Goal: Transaction & Acquisition: Purchase product/service

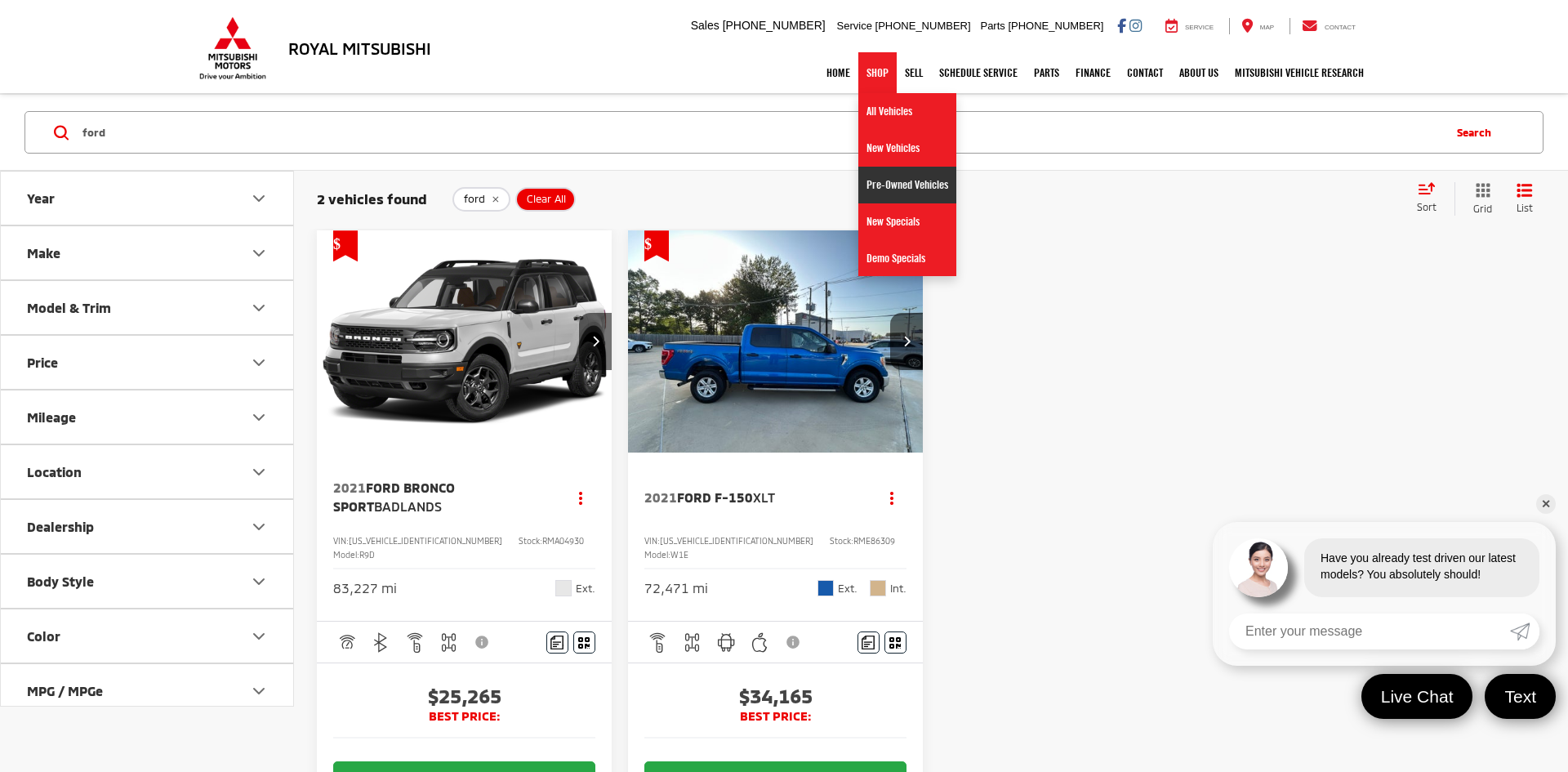
click at [884, 189] on link "Pre-Owned Vehicles" at bounding box center [907, 185] width 98 height 36
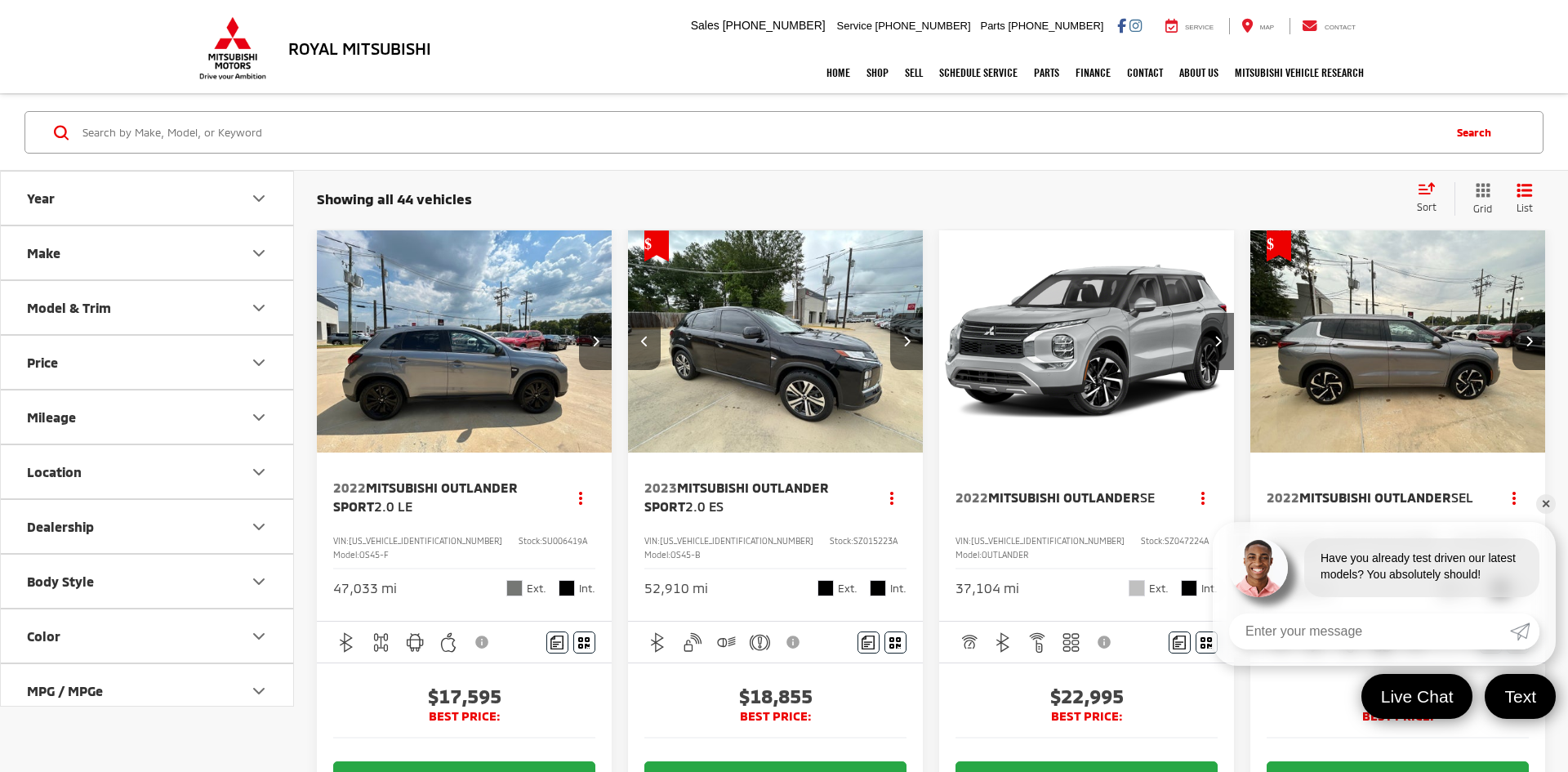
click at [1549, 510] on link "✕" at bounding box center [1546, 505] width 20 height 20
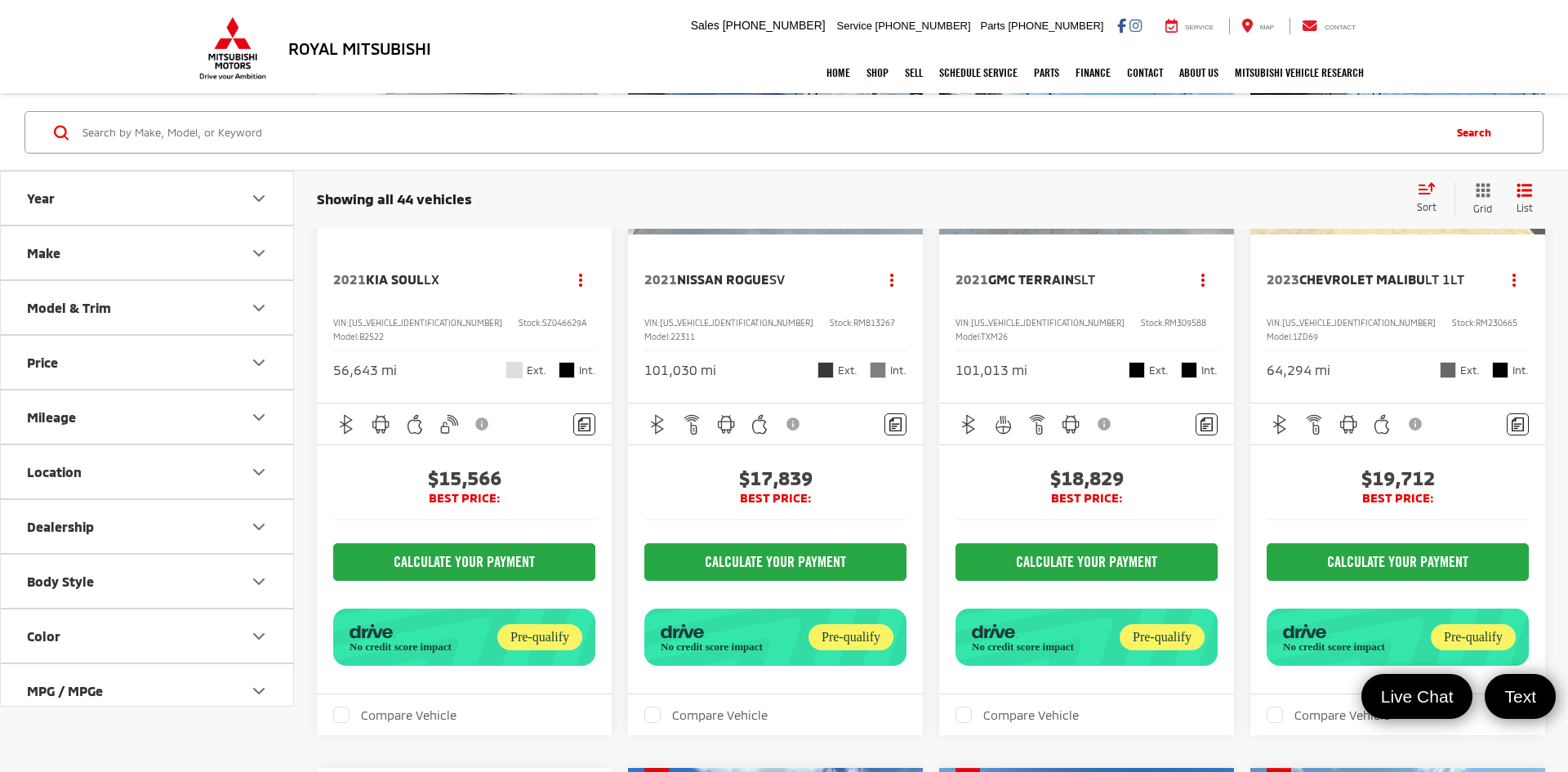
scroll to position [2505, 0]
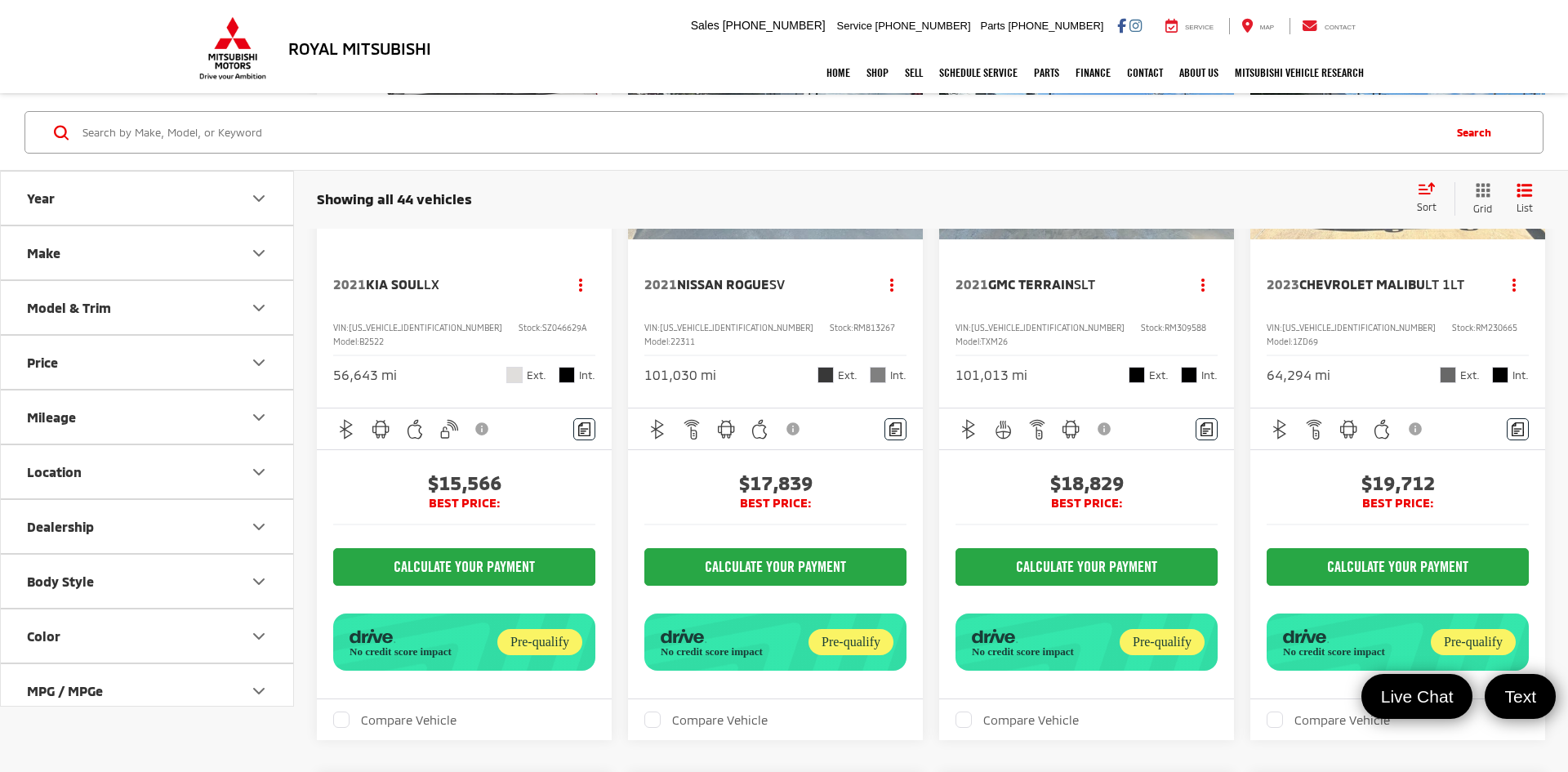
click at [1143, 240] on img "2021 GMC Terrain SLT 0" at bounding box center [1086, 128] width 297 height 223
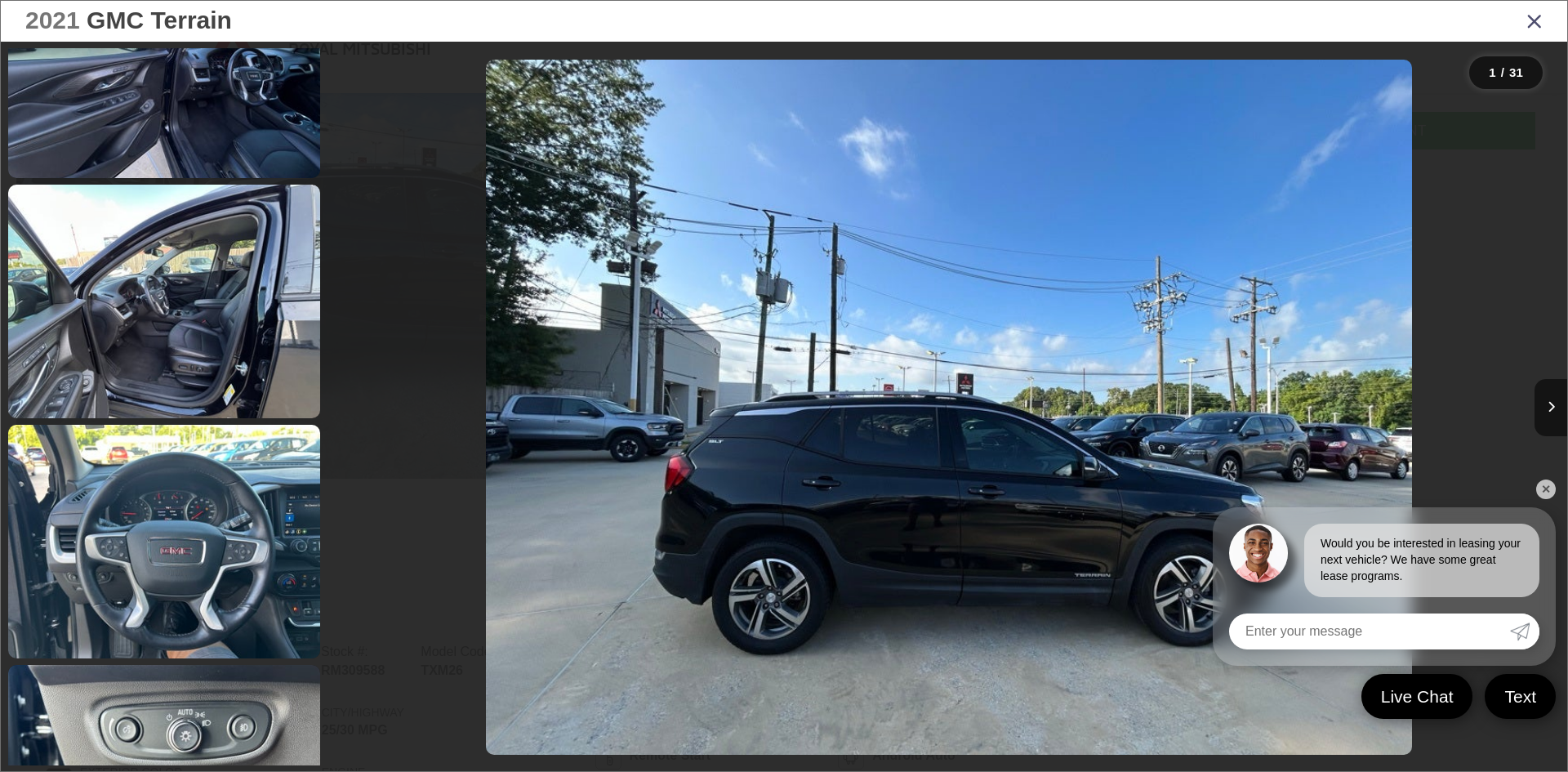
click at [134, 516] on link at bounding box center [164, 541] width 312 height 234
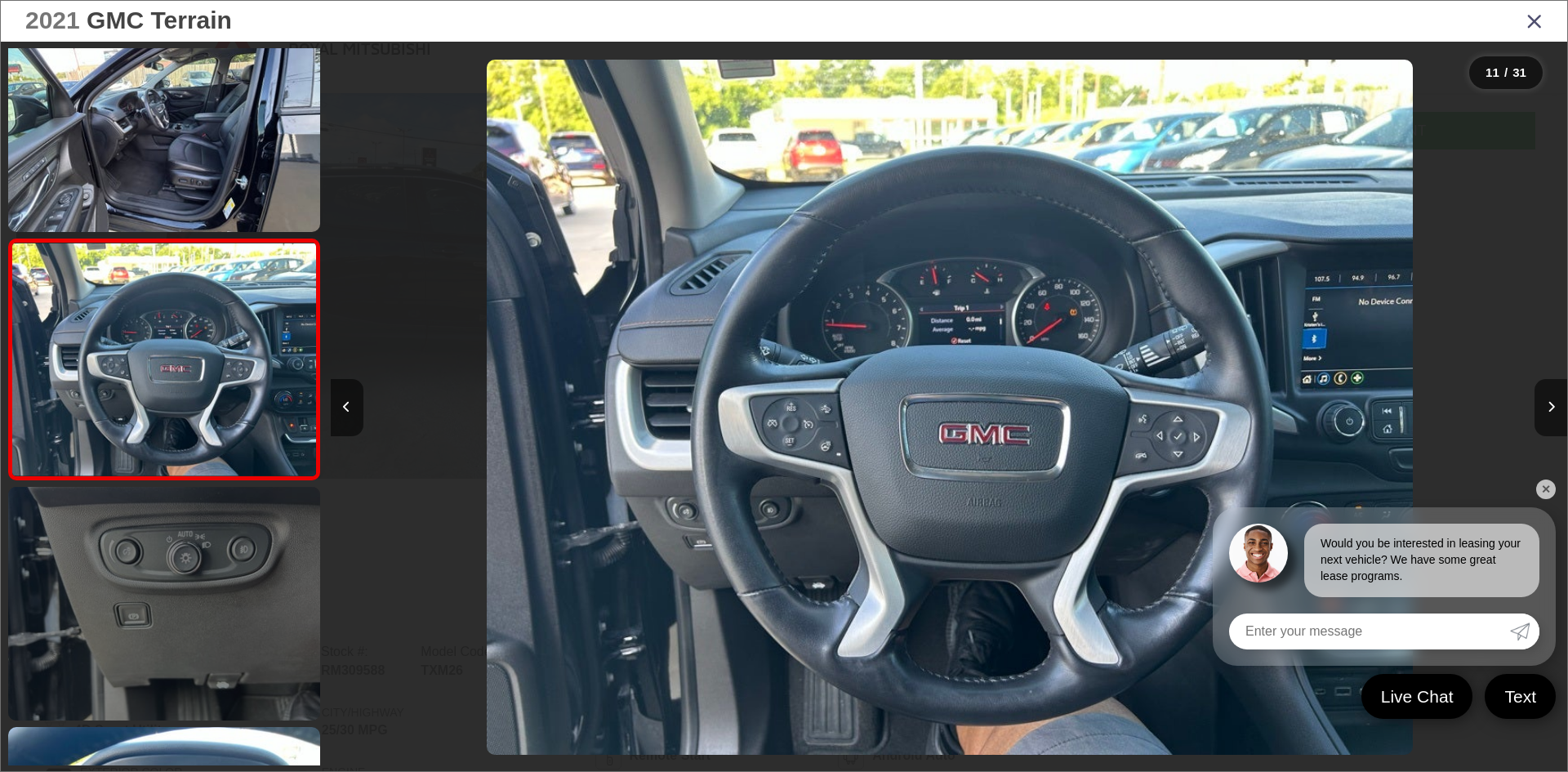
scroll to position [0, 12369]
click at [156, 624] on link at bounding box center [164, 603] width 312 height 234
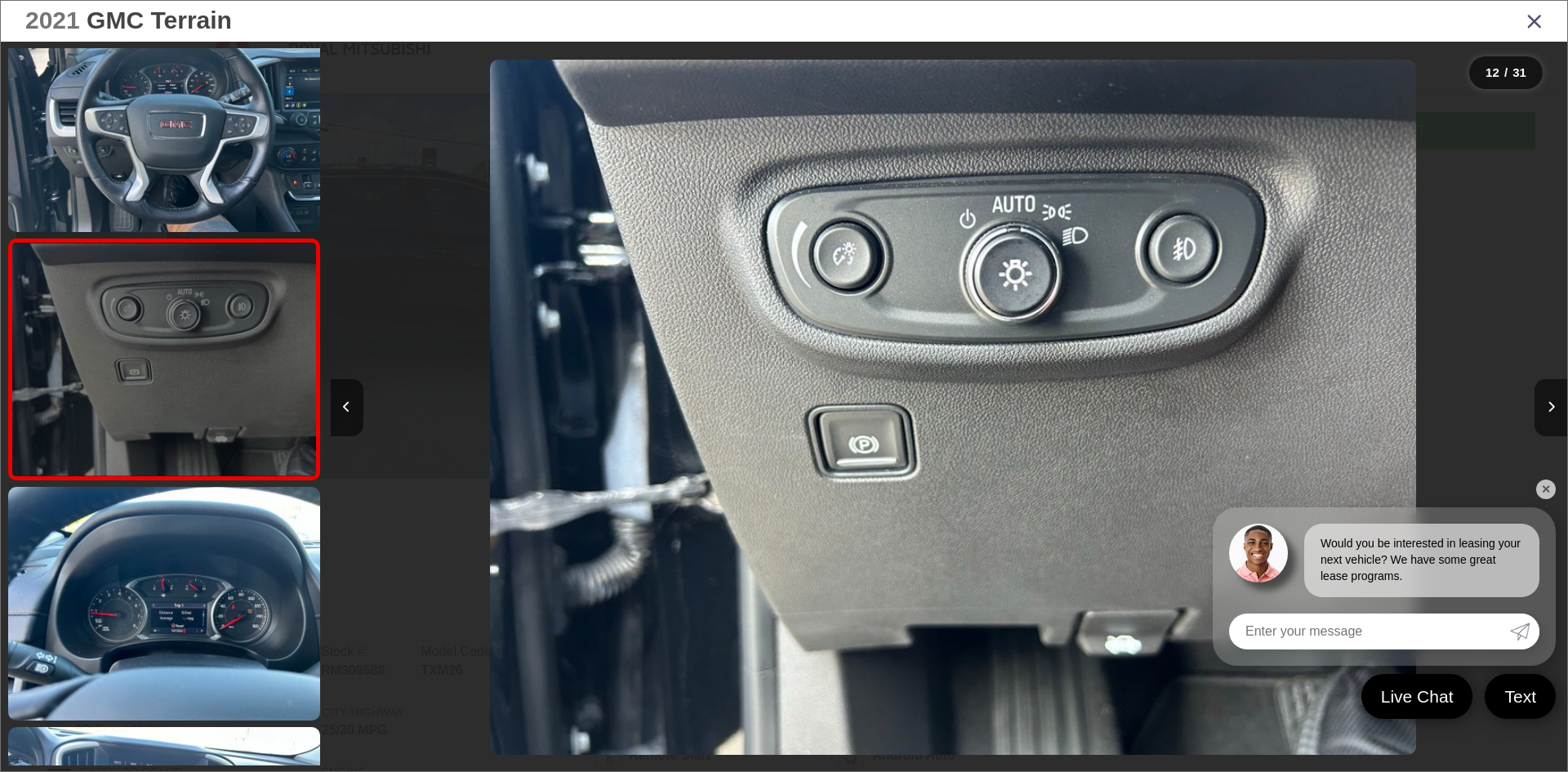
scroll to position [0, 13605]
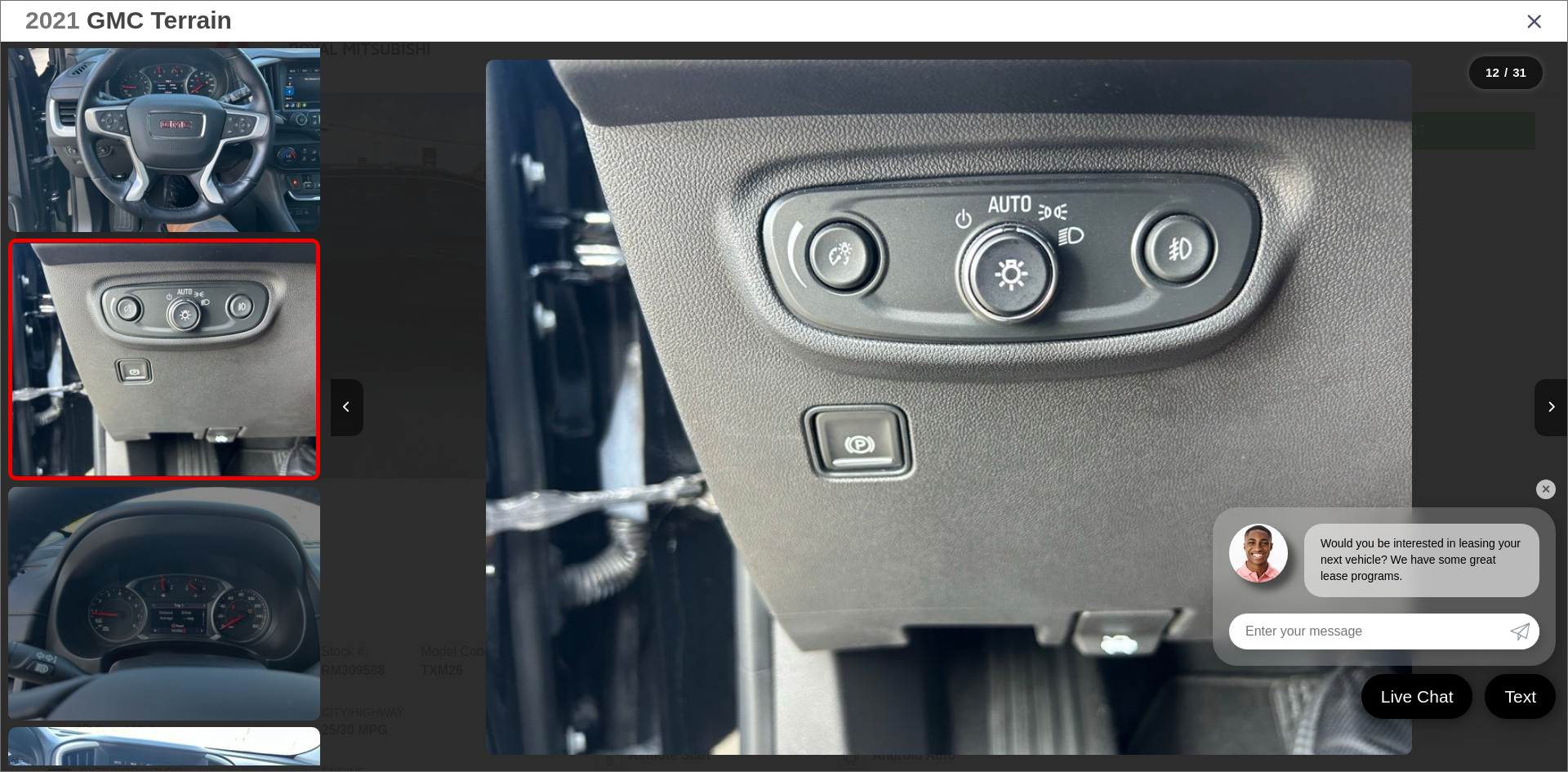
click at [158, 633] on link at bounding box center [164, 603] width 312 height 234
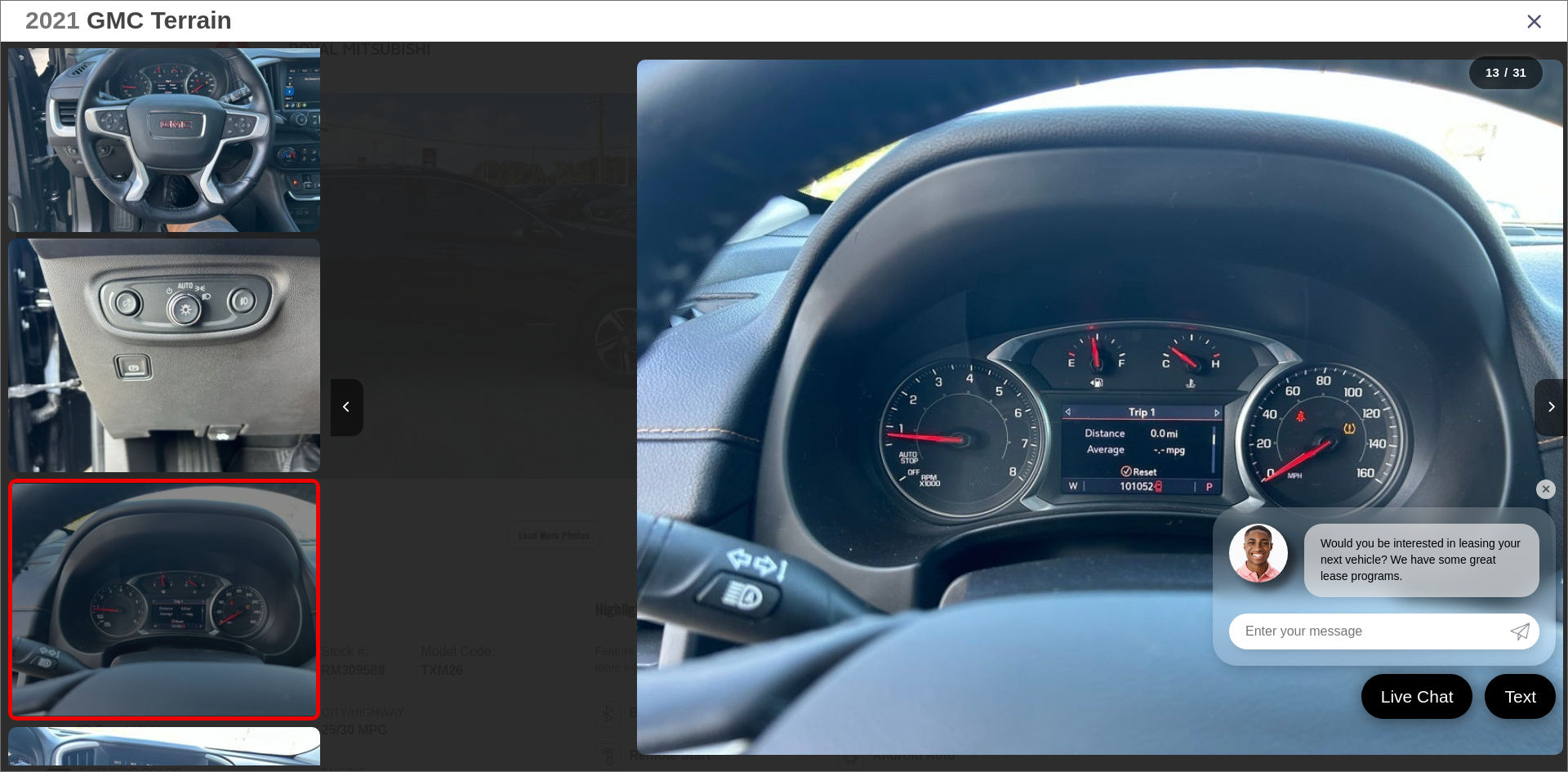
scroll to position [2694, 0]
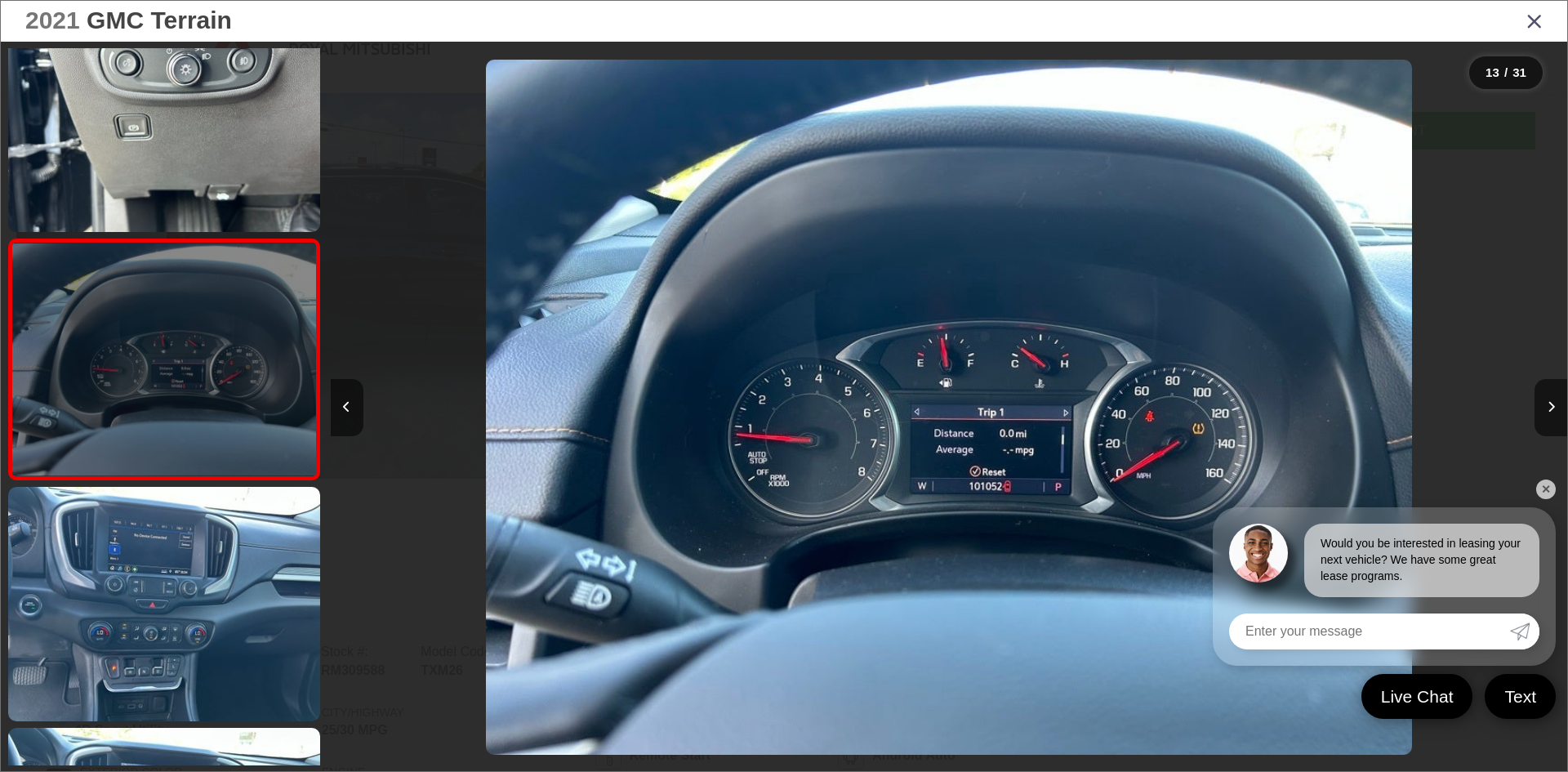
click at [158, 633] on link at bounding box center [164, 603] width 312 height 234
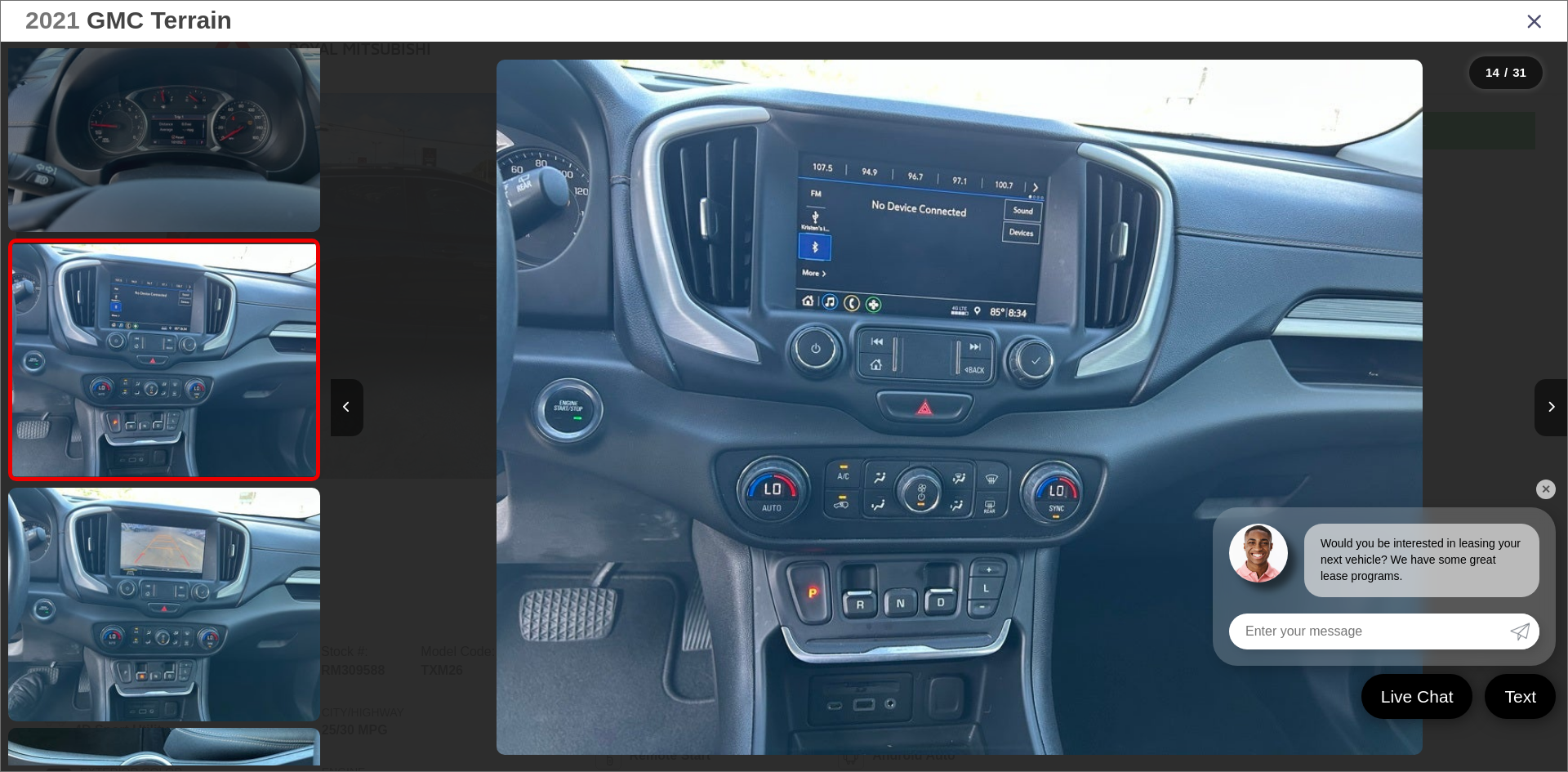
scroll to position [0, 16078]
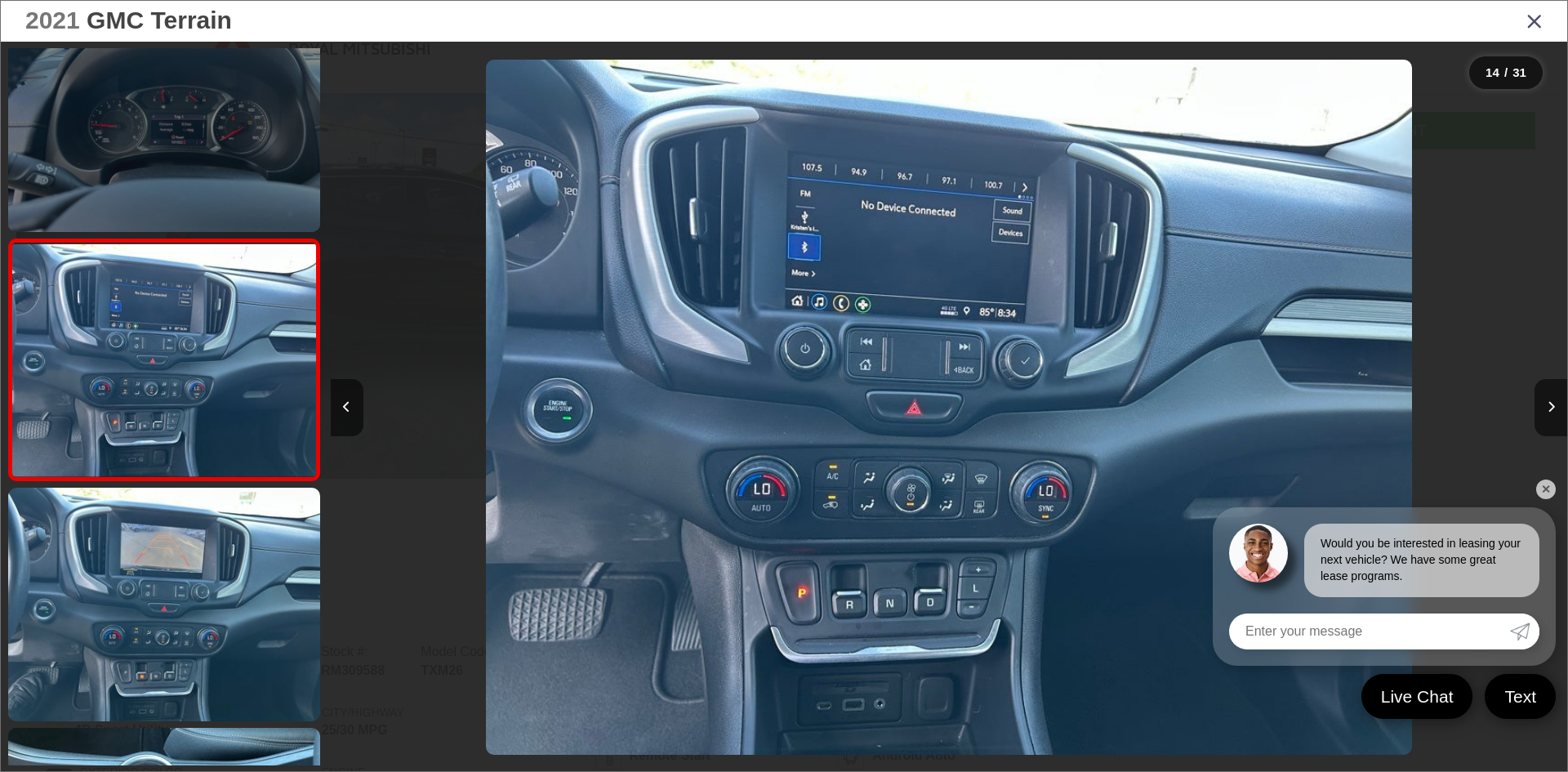
click at [158, 633] on link at bounding box center [164, 604] width 312 height 234
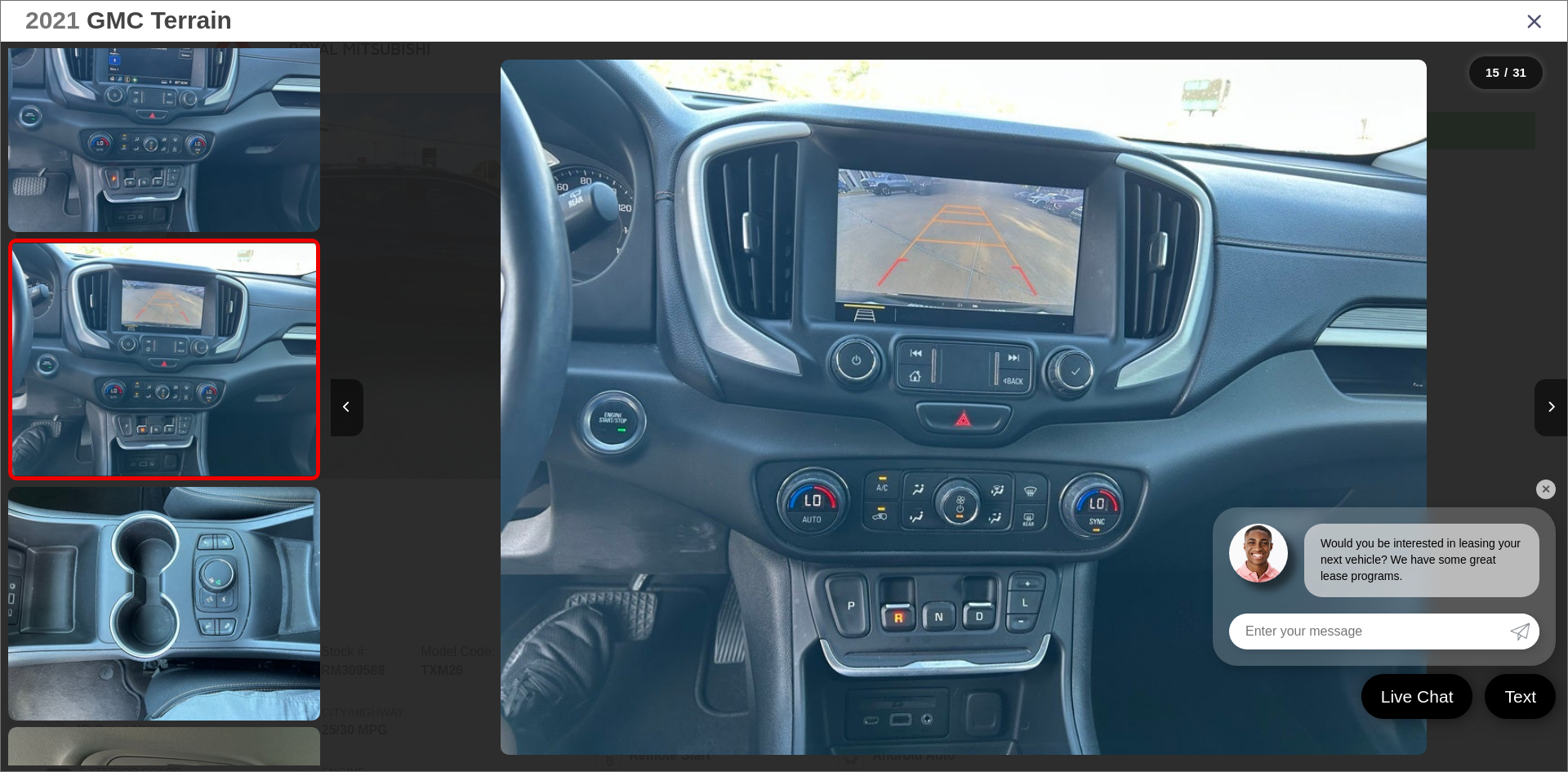
scroll to position [0, 17316]
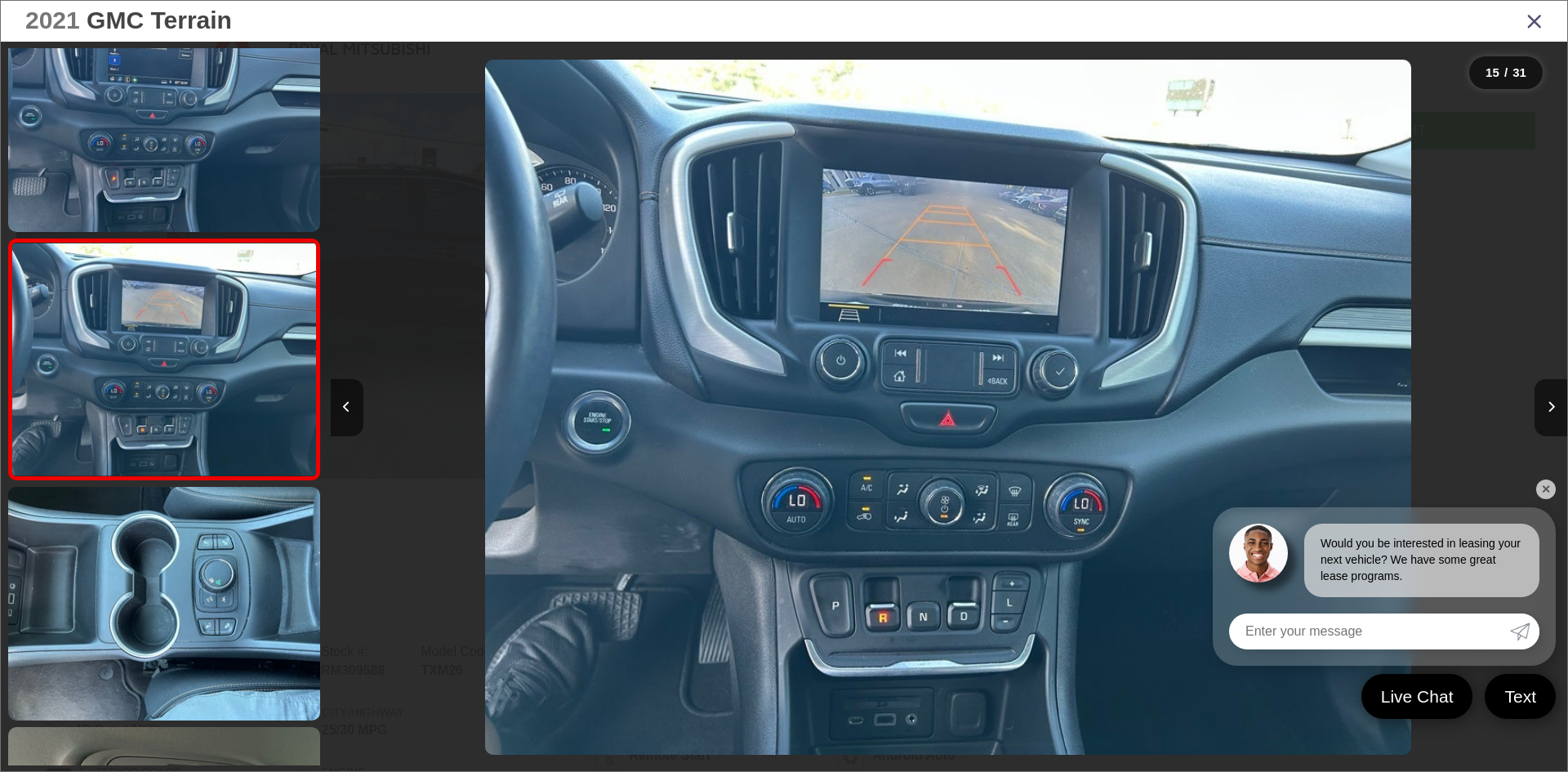
click at [158, 633] on link at bounding box center [164, 603] width 312 height 234
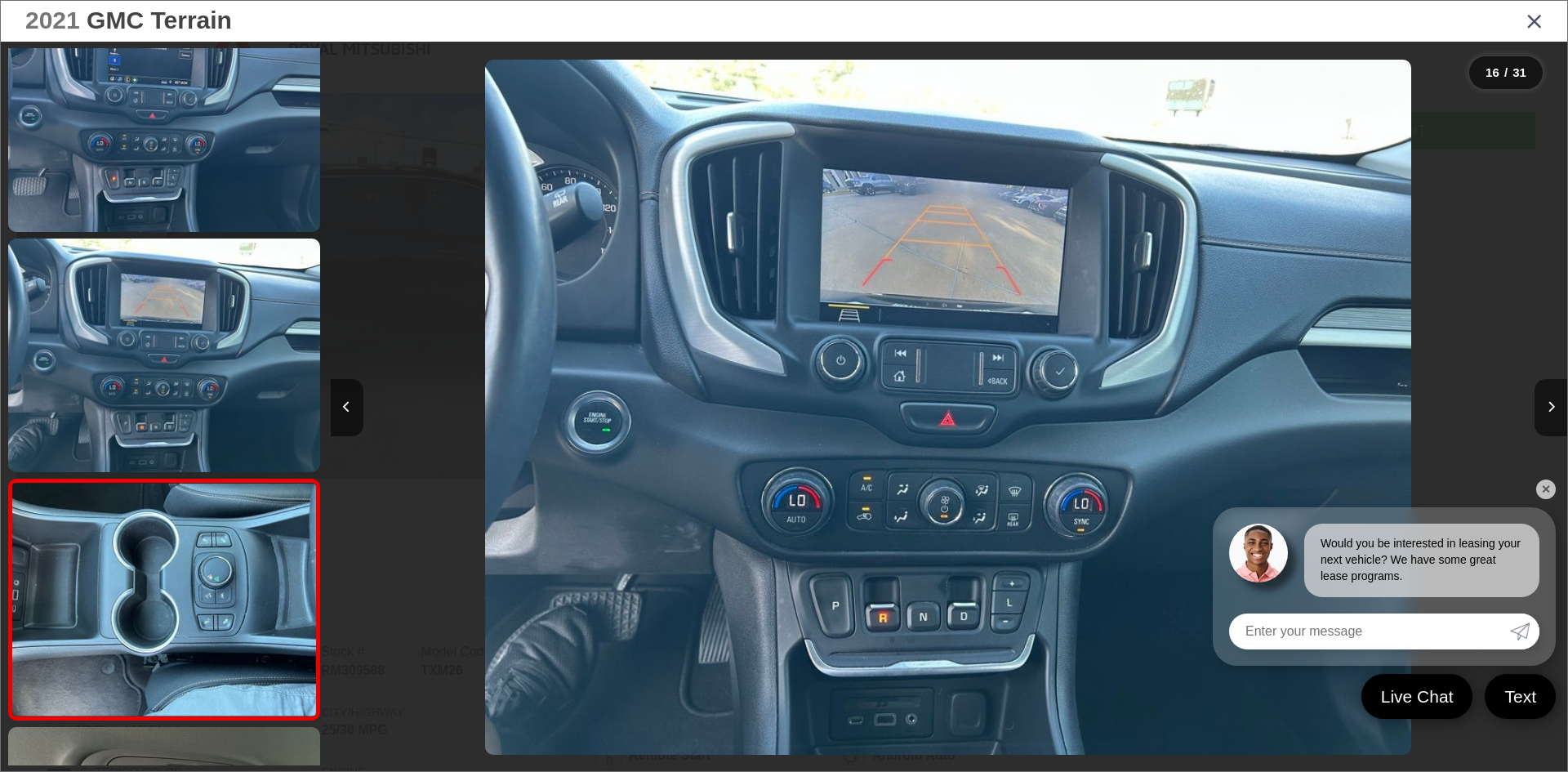
scroll to position [3416, 0]
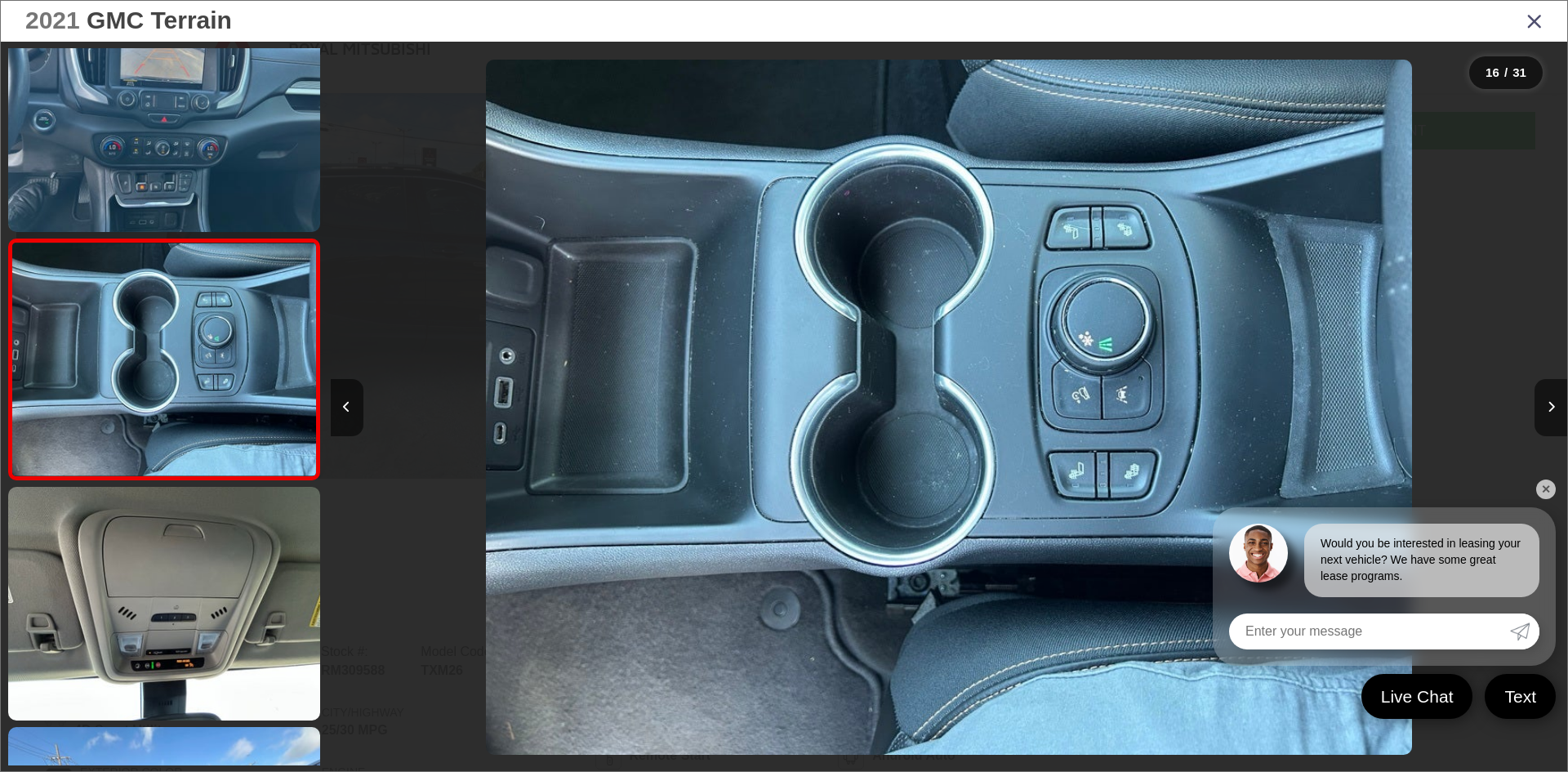
click at [158, 633] on link at bounding box center [164, 603] width 312 height 234
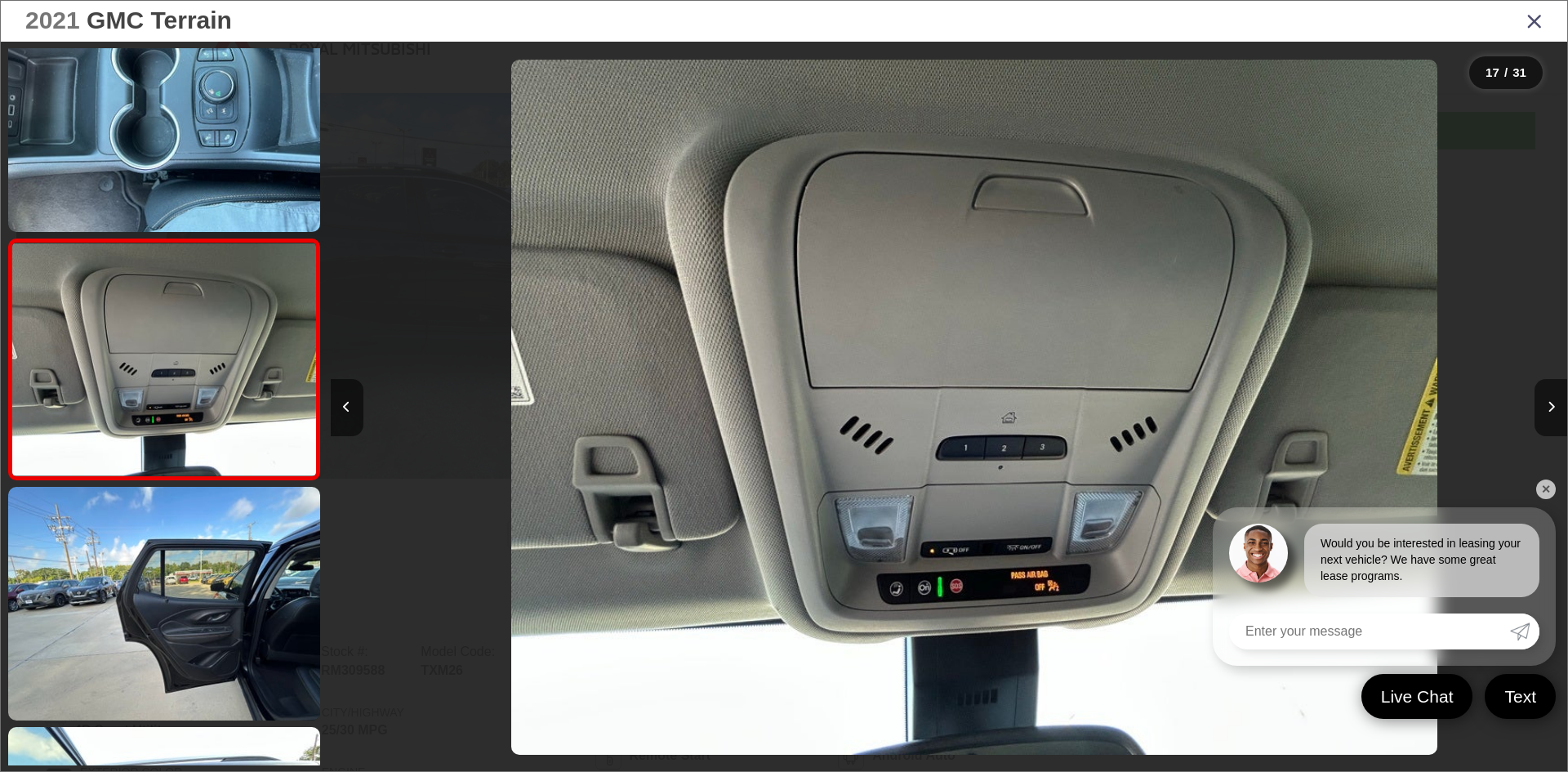
scroll to position [0, 19790]
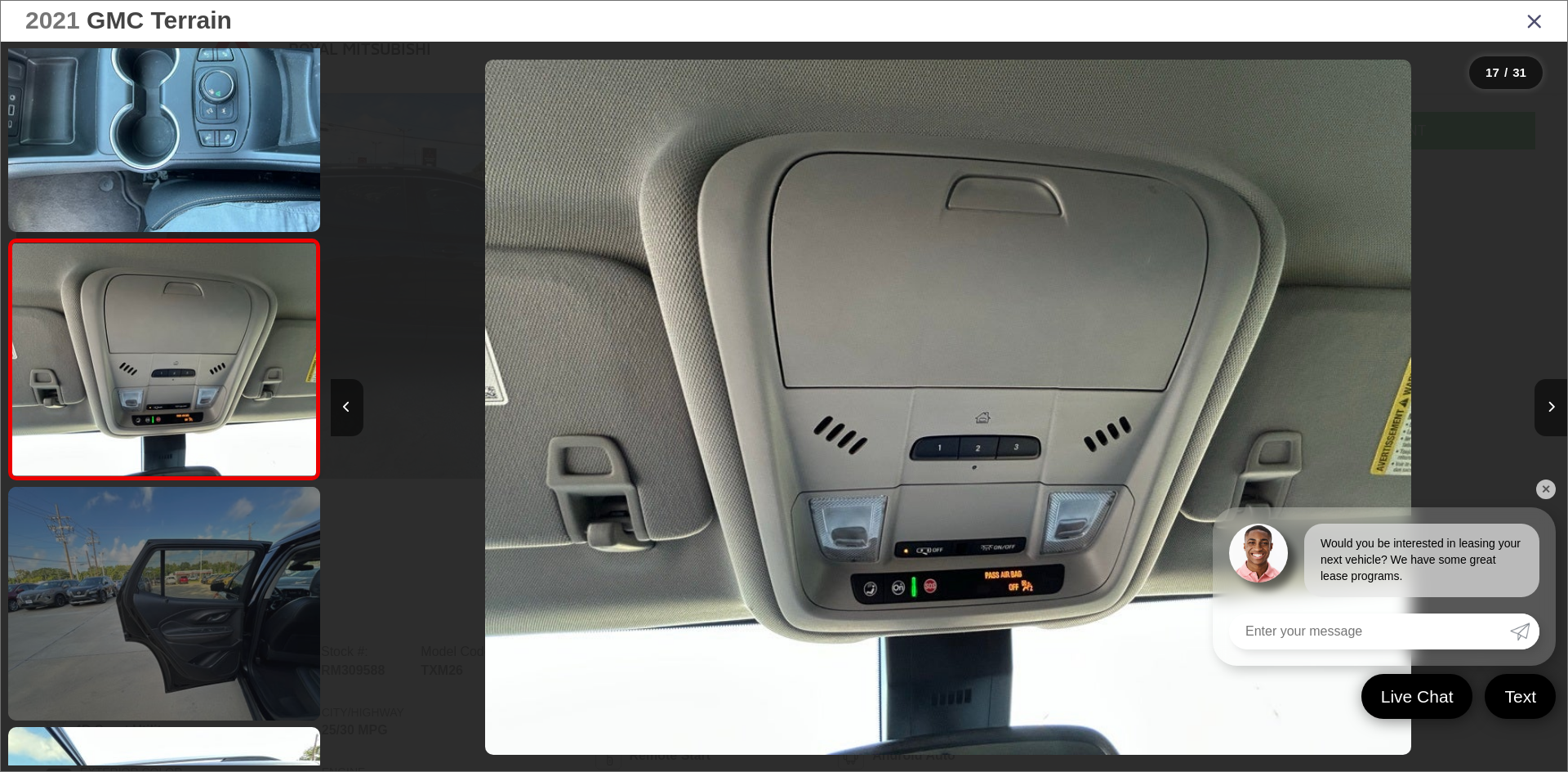
click at [164, 653] on link at bounding box center [164, 603] width 312 height 234
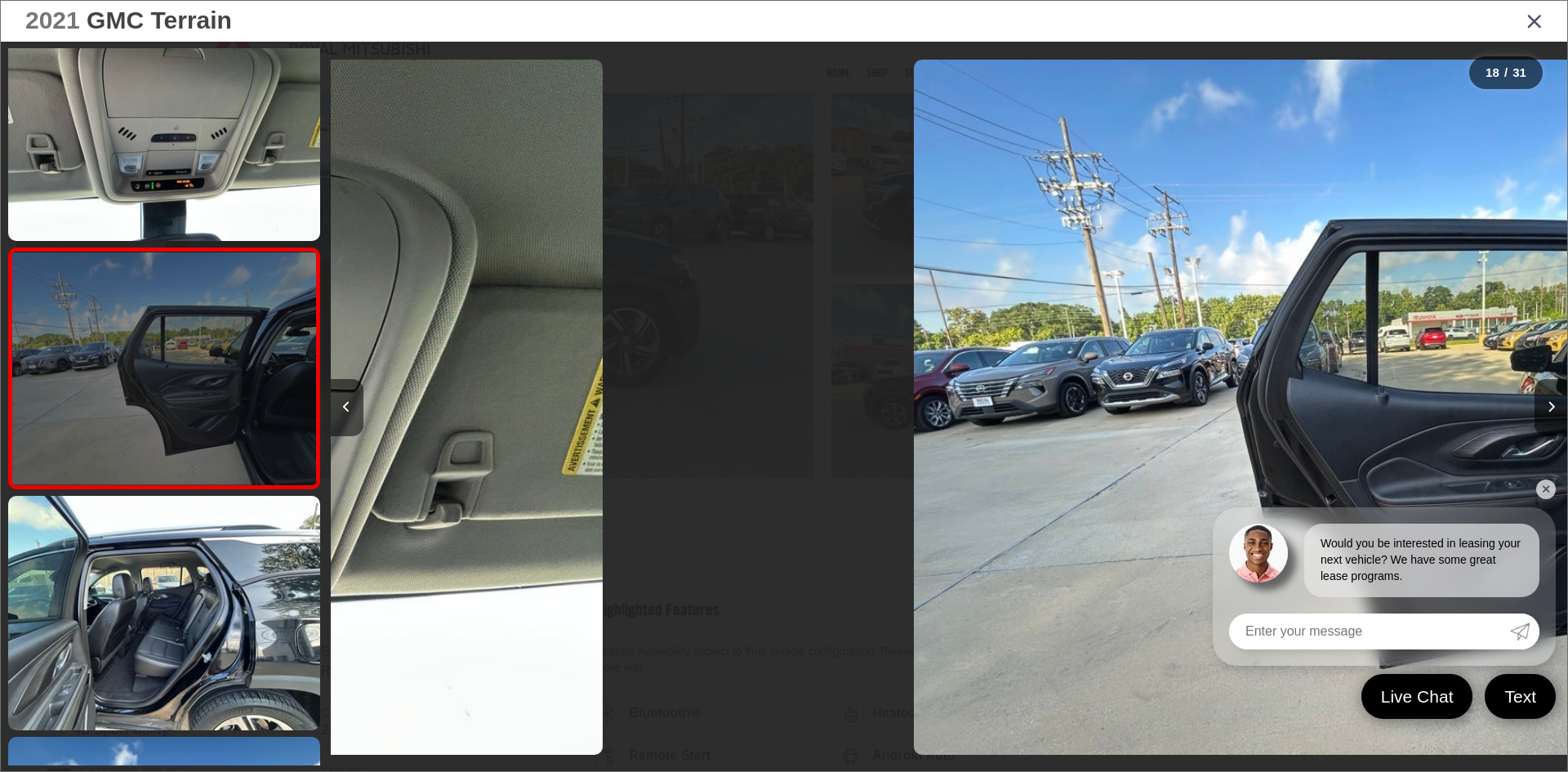
scroll to position [3896, 0]
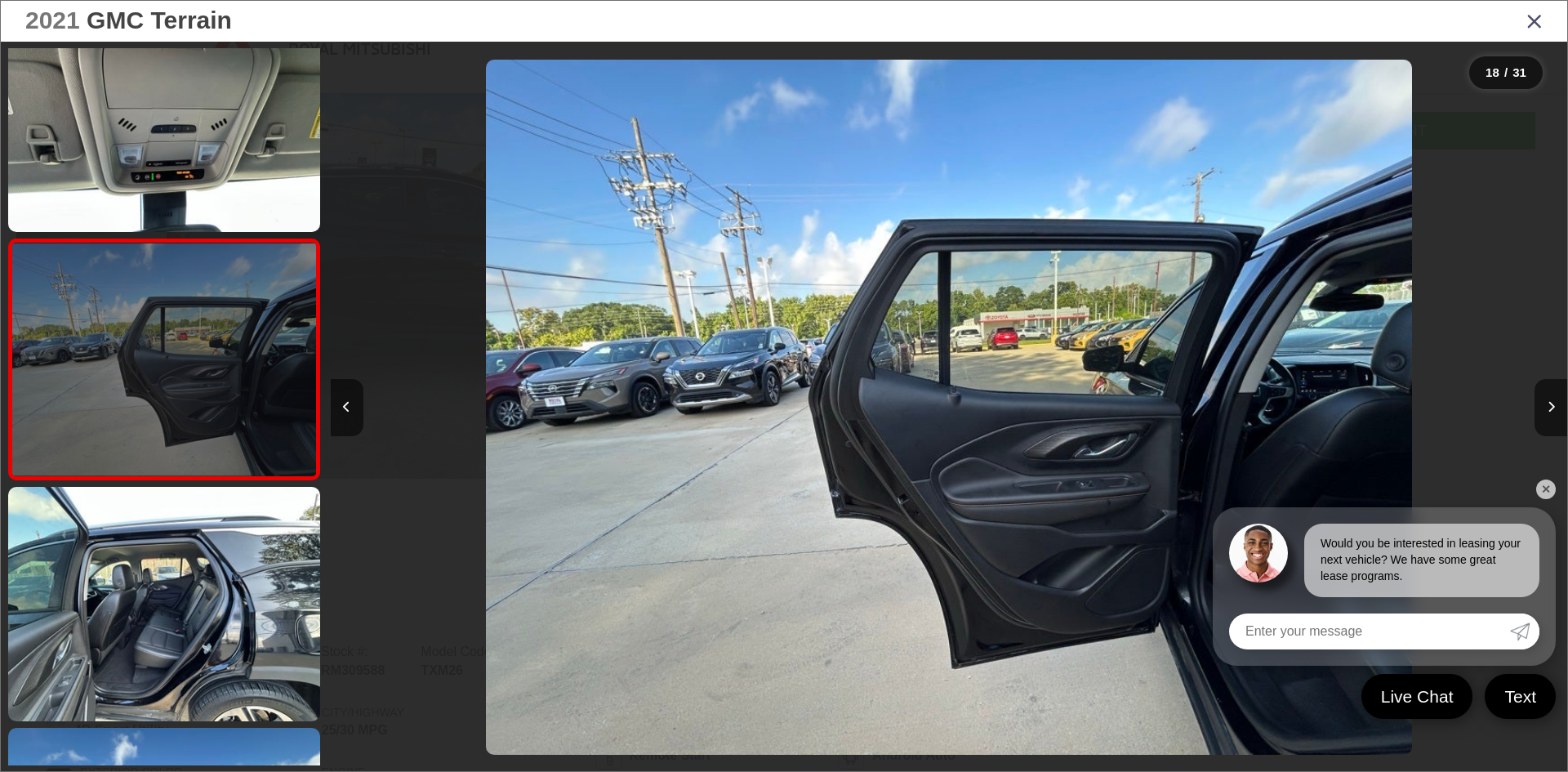
click at [164, 653] on link at bounding box center [164, 603] width 312 height 234
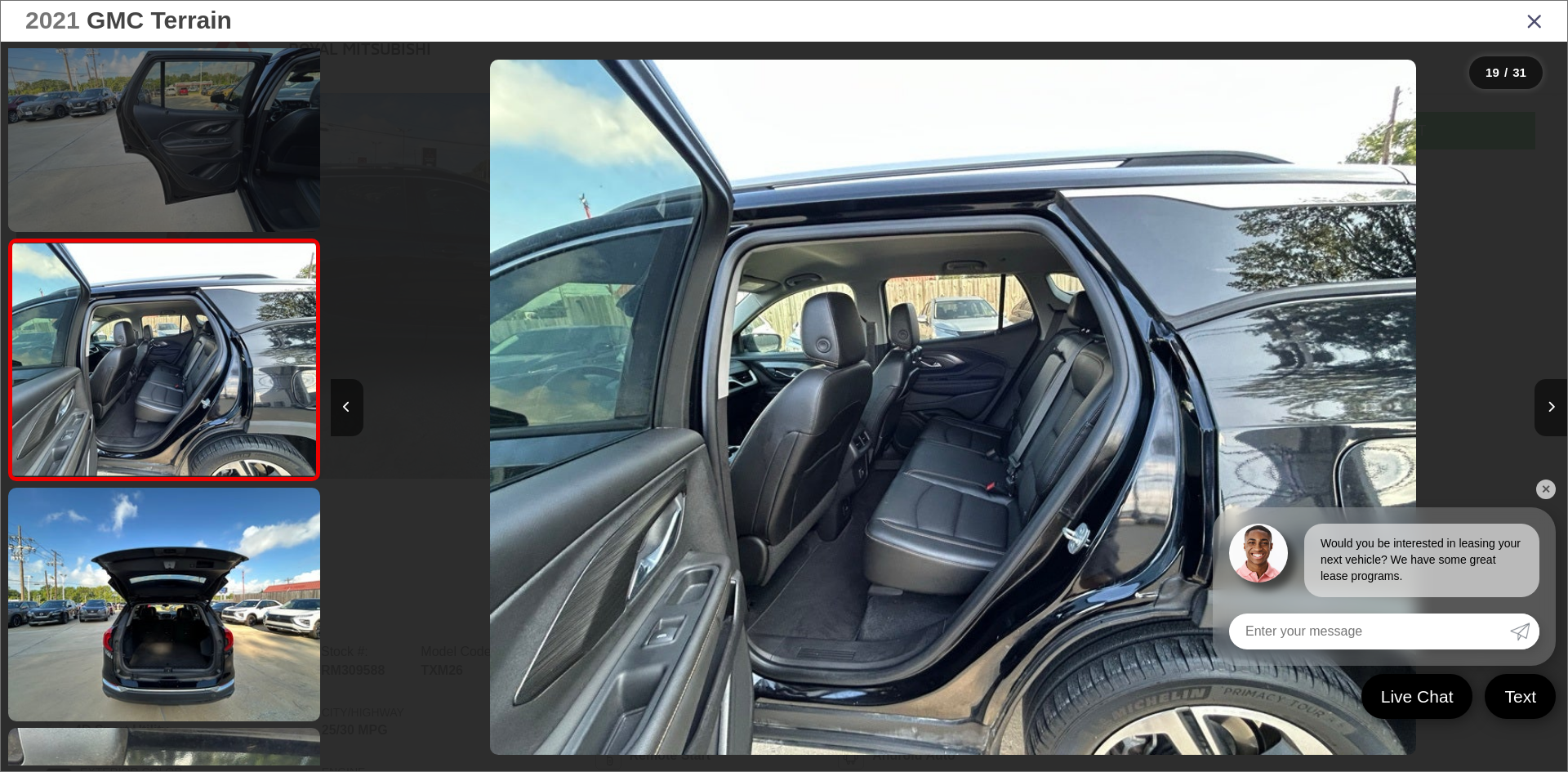
scroll to position [0, 22263]
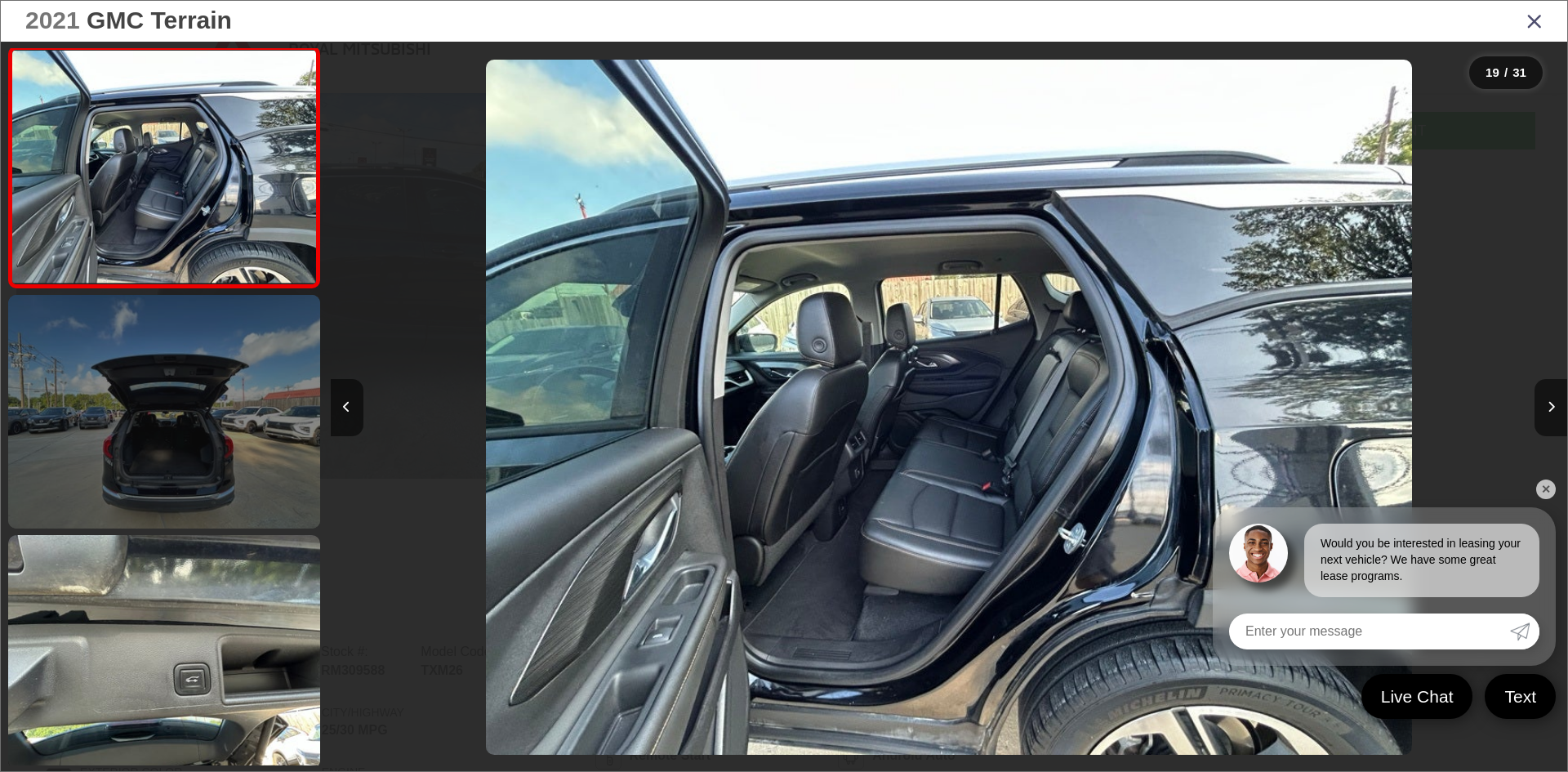
click at [165, 671] on link at bounding box center [164, 652] width 312 height 234
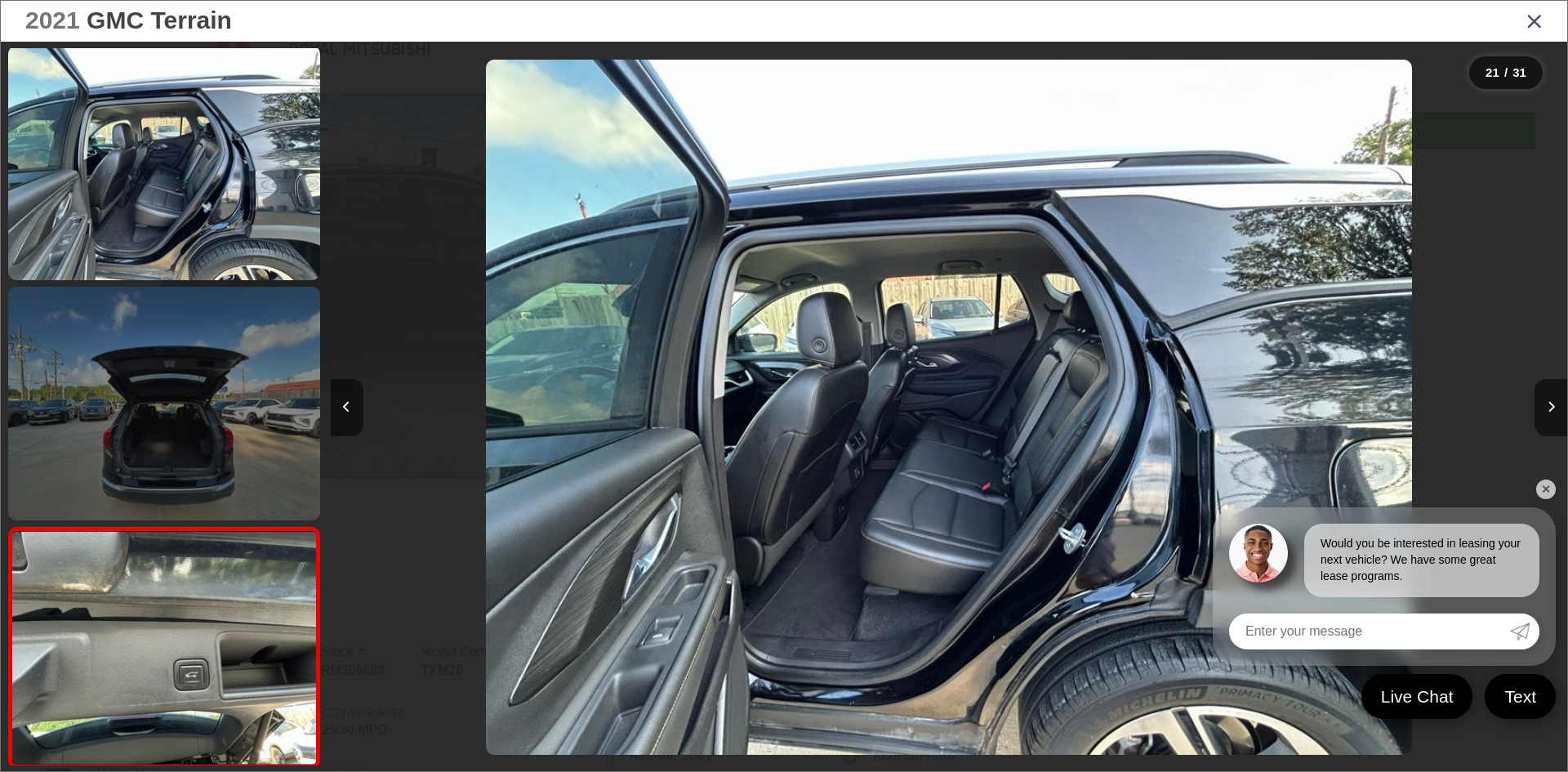
scroll to position [0, 0]
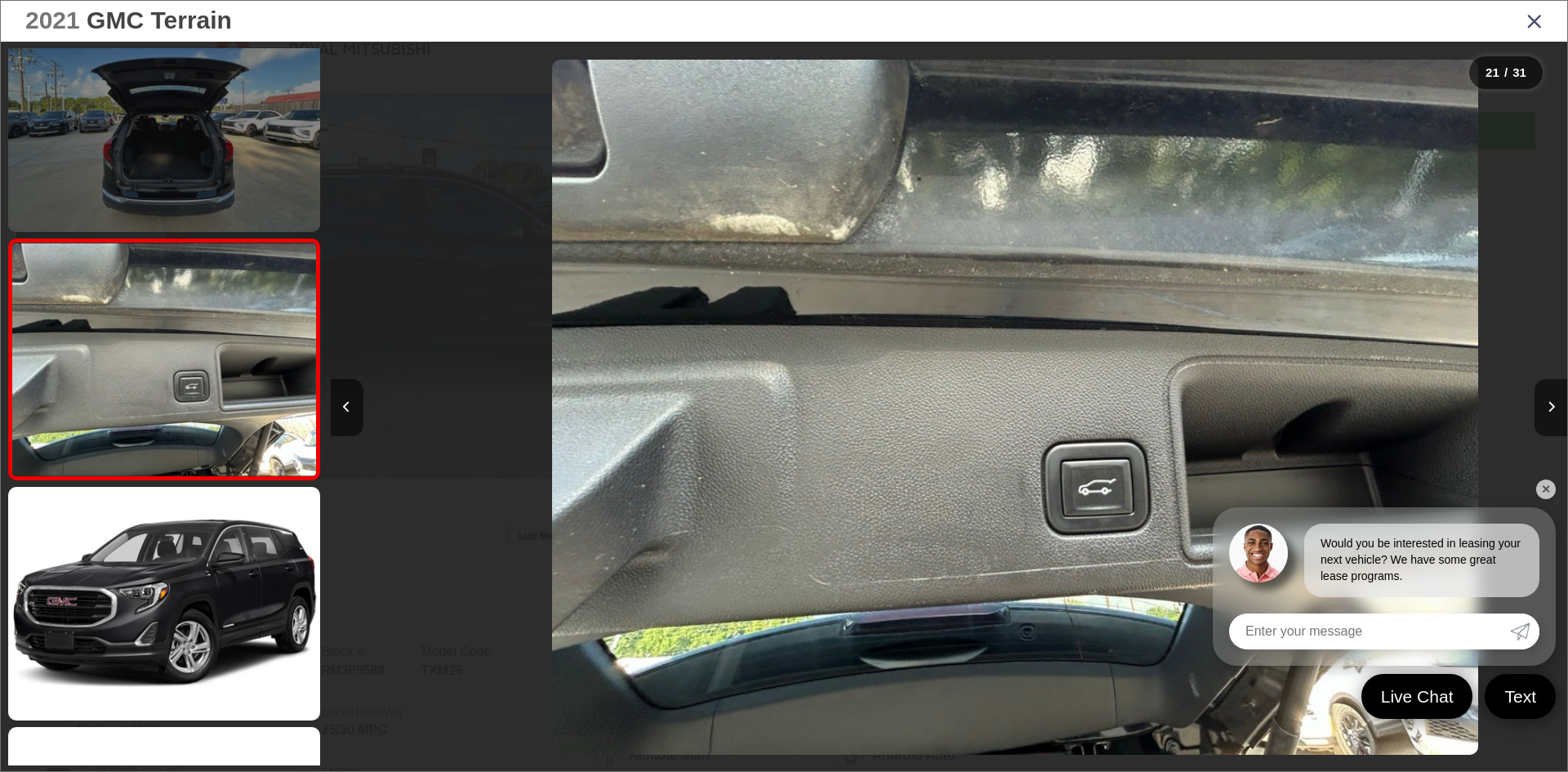
click at [165, 671] on link at bounding box center [164, 603] width 312 height 234
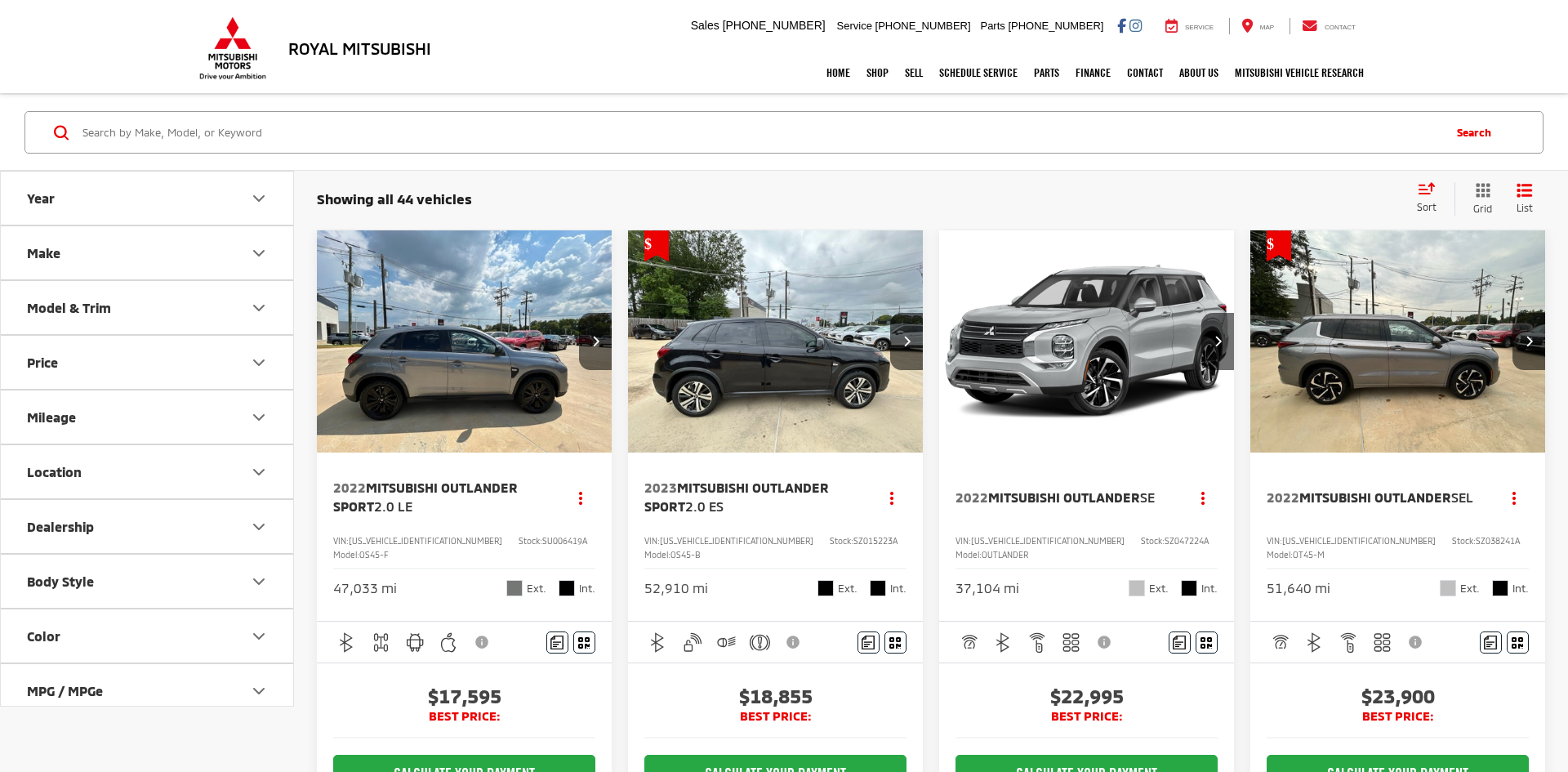
scroll to position [2505, 0]
